Goal: Transaction & Acquisition: Purchase product/service

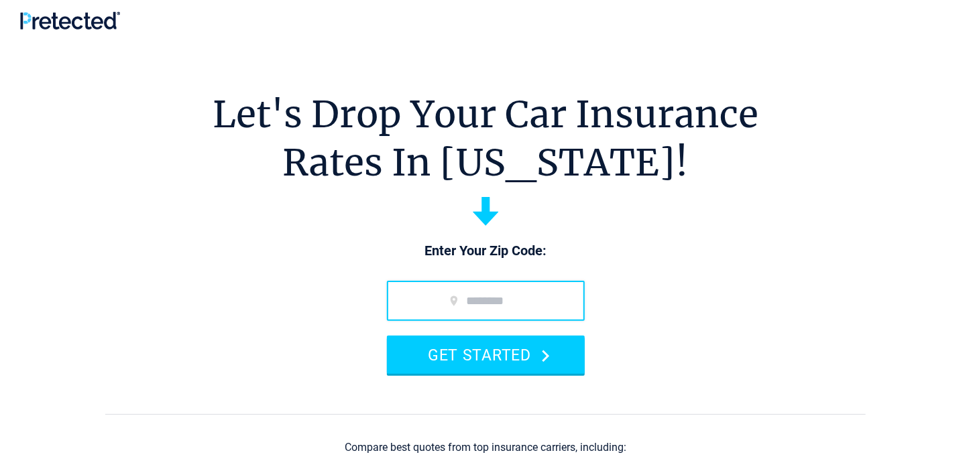
click at [538, 299] on input "zip code" at bounding box center [486, 301] width 198 height 40
type input "*****"
click at [387, 336] on button "GET STARTED" at bounding box center [486, 355] width 198 height 38
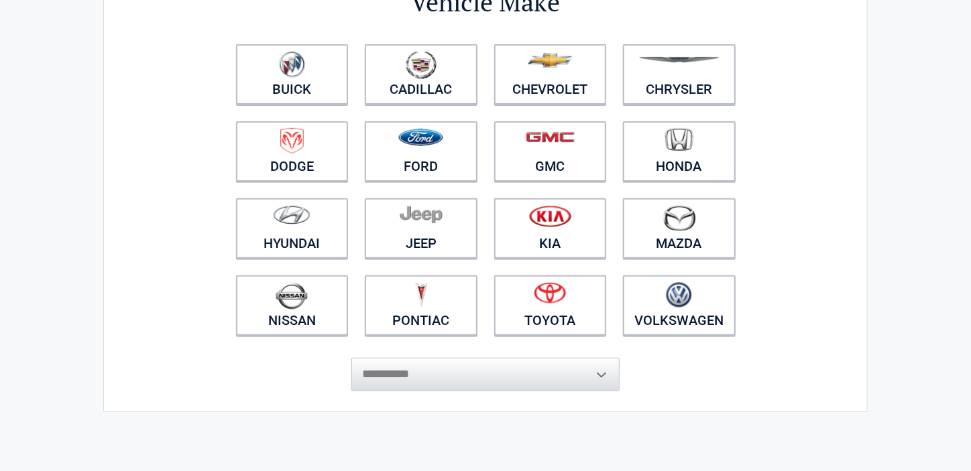
scroll to position [134, 0]
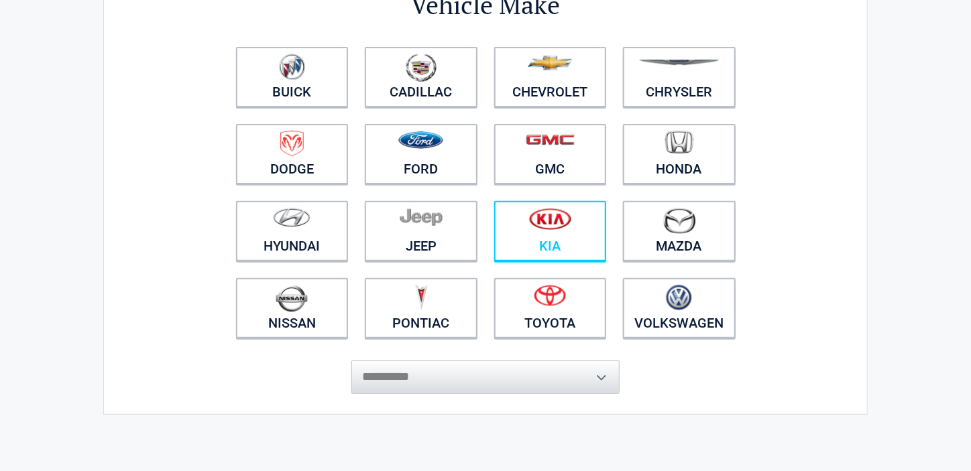
click at [567, 245] on link "Kia" at bounding box center [550, 231] width 113 height 60
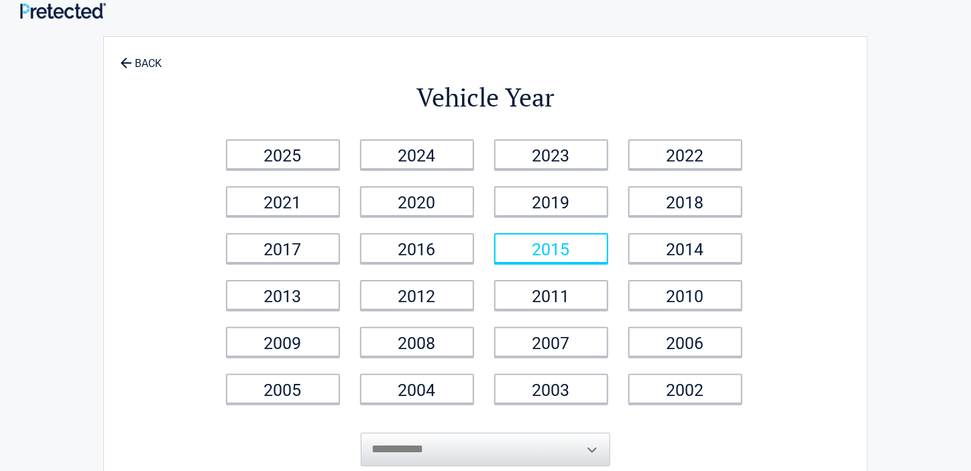
scroll to position [0, 0]
